Goal: Navigation & Orientation: Find specific page/section

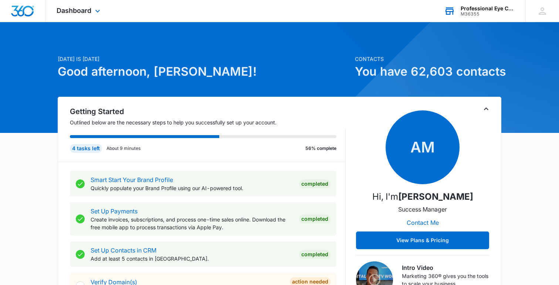
click at [490, 14] on div "M36355" at bounding box center [488, 13] width 54 height 5
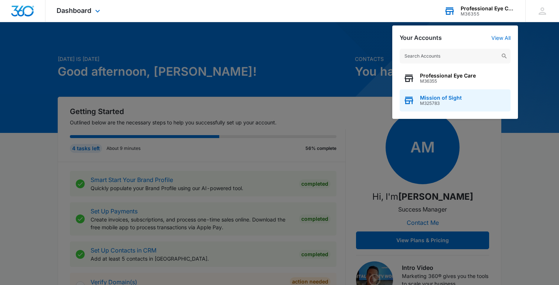
click at [441, 95] on span "Mission of Sight" at bounding box center [441, 98] width 42 height 6
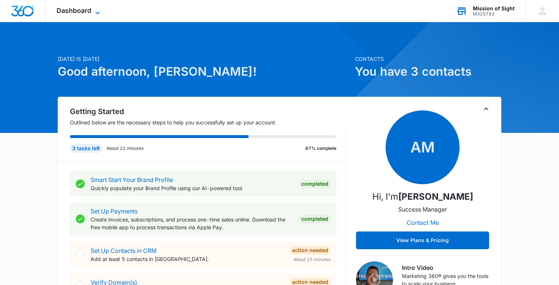
click at [91, 13] on span "Dashboard" at bounding box center [74, 11] width 35 height 8
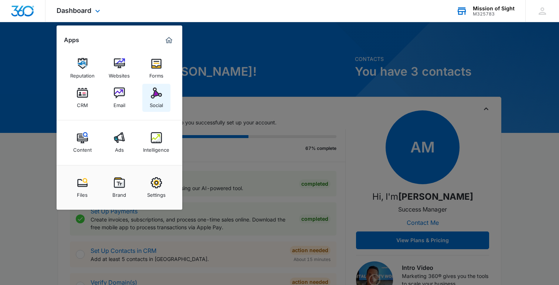
click at [151, 97] on img at bounding box center [156, 93] width 11 height 11
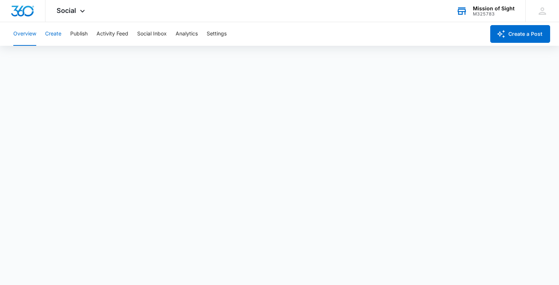
click at [59, 38] on button "Create" at bounding box center [53, 34] width 16 height 24
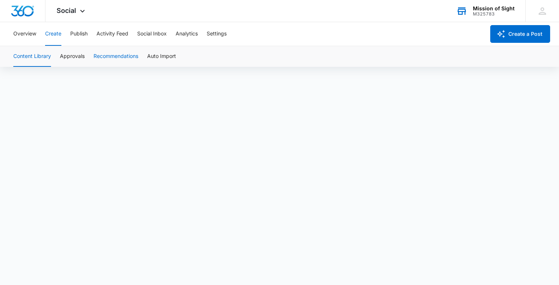
scroll to position [5, 0]
click at [493, 15] on div "M325783" at bounding box center [494, 13] width 42 height 5
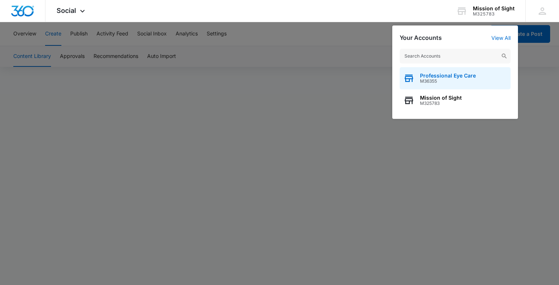
click at [458, 84] on div "Professional Eye Care M36355" at bounding box center [455, 78] width 111 height 22
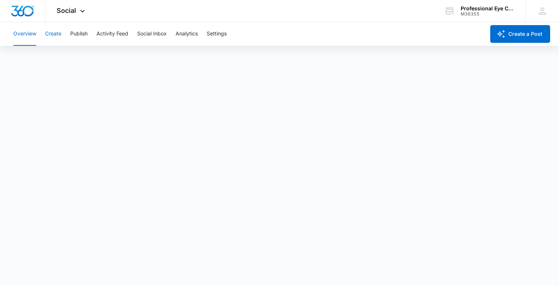
click at [57, 38] on button "Create" at bounding box center [53, 34] width 16 height 24
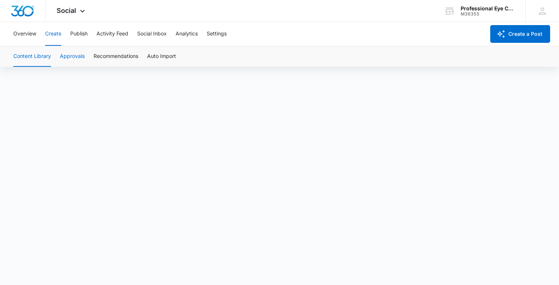
click at [71, 54] on button "Approvals" at bounding box center [72, 56] width 25 height 21
click at [115, 58] on button "Recommendations" at bounding box center [116, 56] width 45 height 21
click at [77, 37] on button "Publish" at bounding box center [78, 34] width 17 height 24
click at [120, 37] on button "Activity Feed" at bounding box center [112, 34] width 32 height 24
click at [81, 55] on button "Direct Messages" at bounding box center [74, 56] width 41 height 21
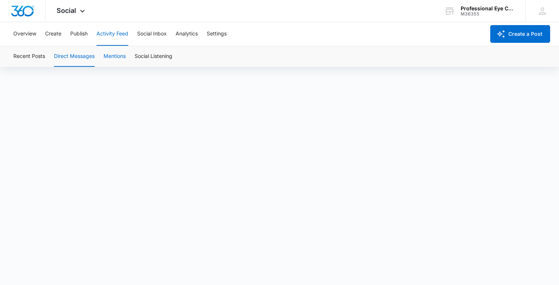
click at [119, 60] on button "Mentions" at bounding box center [115, 56] width 22 height 21
click at [160, 57] on button "Social Listening" at bounding box center [154, 56] width 38 height 21
click at [21, 52] on button "Recent Posts" at bounding box center [29, 56] width 32 height 21
click at [84, 59] on button "Direct Messages" at bounding box center [74, 56] width 41 height 21
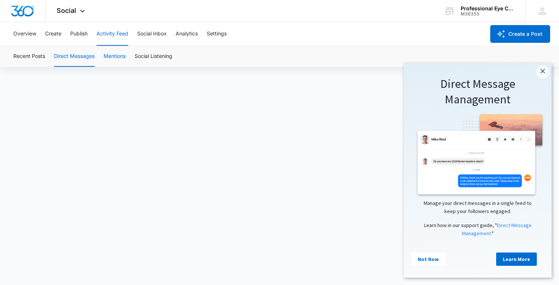
click at [121, 56] on button "Mentions" at bounding box center [115, 56] width 22 height 21
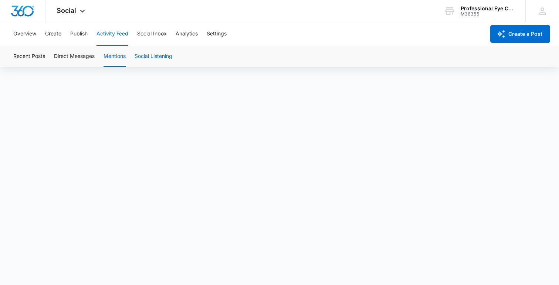
click at [151, 60] on button "Social Listening" at bounding box center [154, 56] width 38 height 21
